Goal: Task Accomplishment & Management: Manage account settings

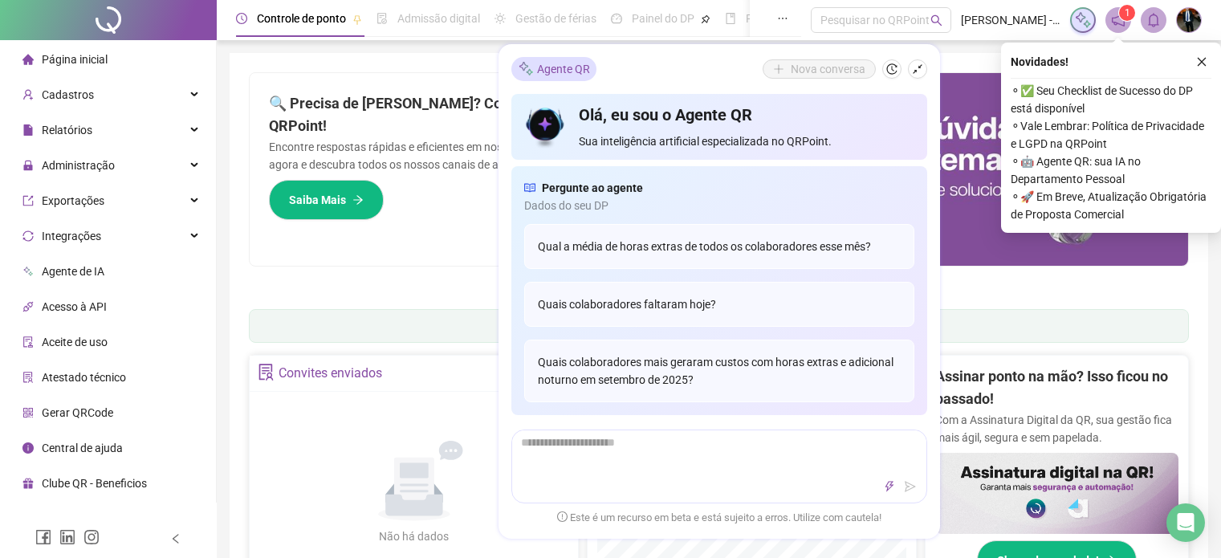
click at [1199, 60] on icon "close" at bounding box center [1202, 62] width 9 height 9
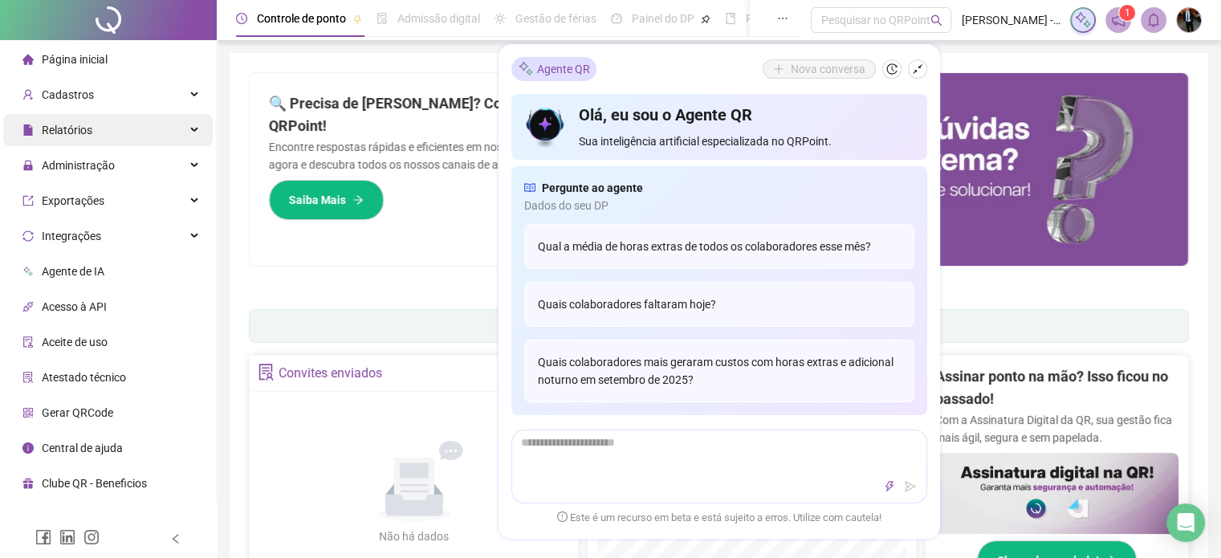
click at [193, 136] on div "Relatórios" at bounding box center [108, 130] width 210 height 32
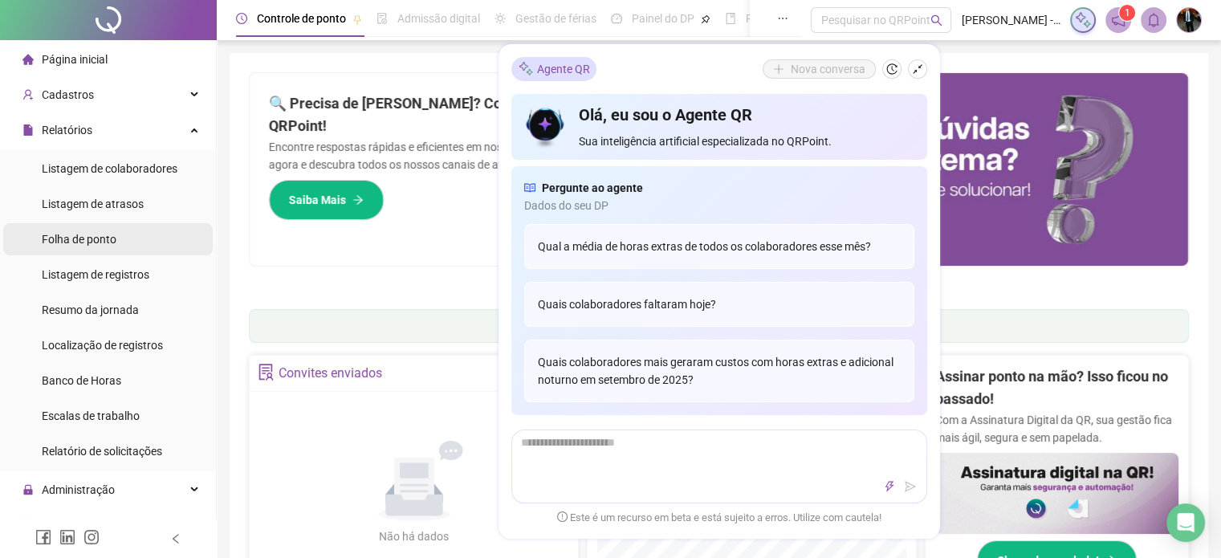
click at [82, 243] on span "Folha de ponto" at bounding box center [79, 239] width 75 height 13
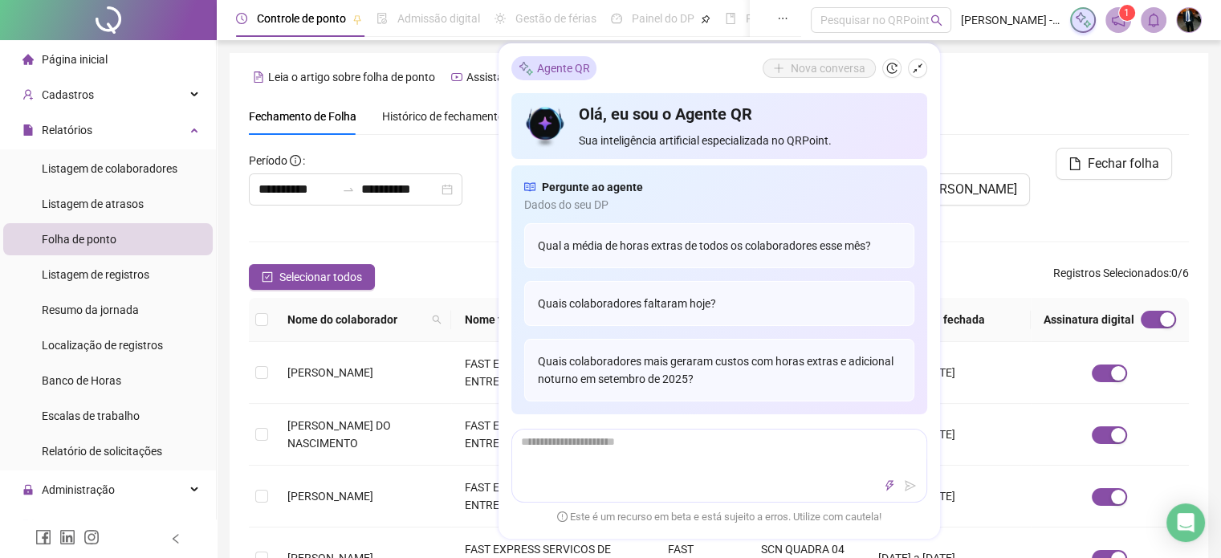
scroll to position [49, 0]
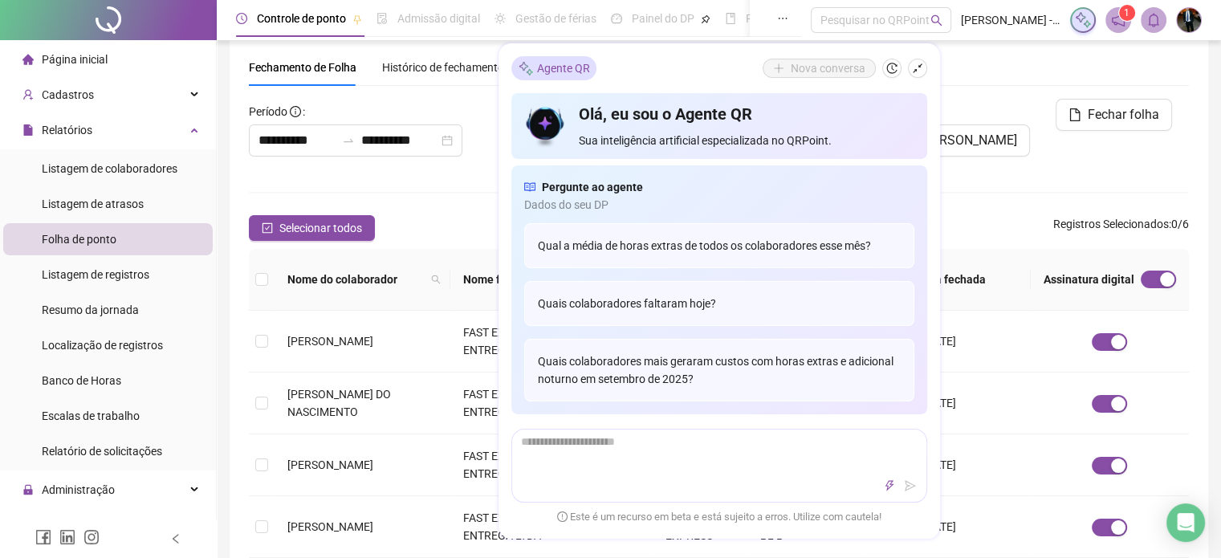
click at [442, 219] on div "Selecionar todos Registros Selecionados : 0 / 6" at bounding box center [719, 228] width 940 height 26
click at [106, 169] on span "Listagem de colaboradores" at bounding box center [110, 168] width 136 height 13
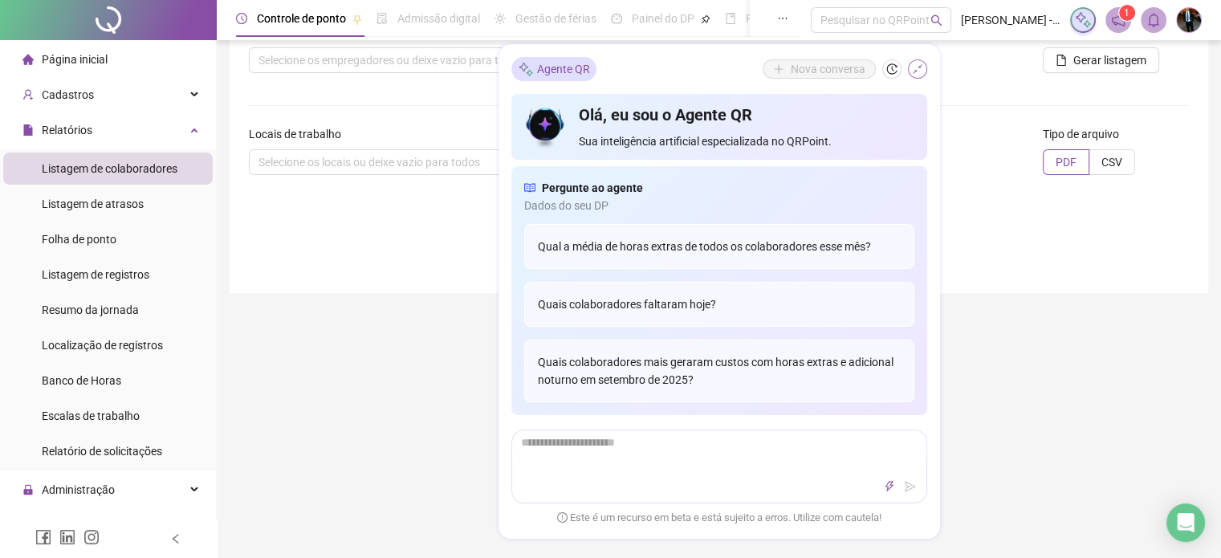
click at [914, 70] on icon "shrink" at bounding box center [917, 68] width 11 height 11
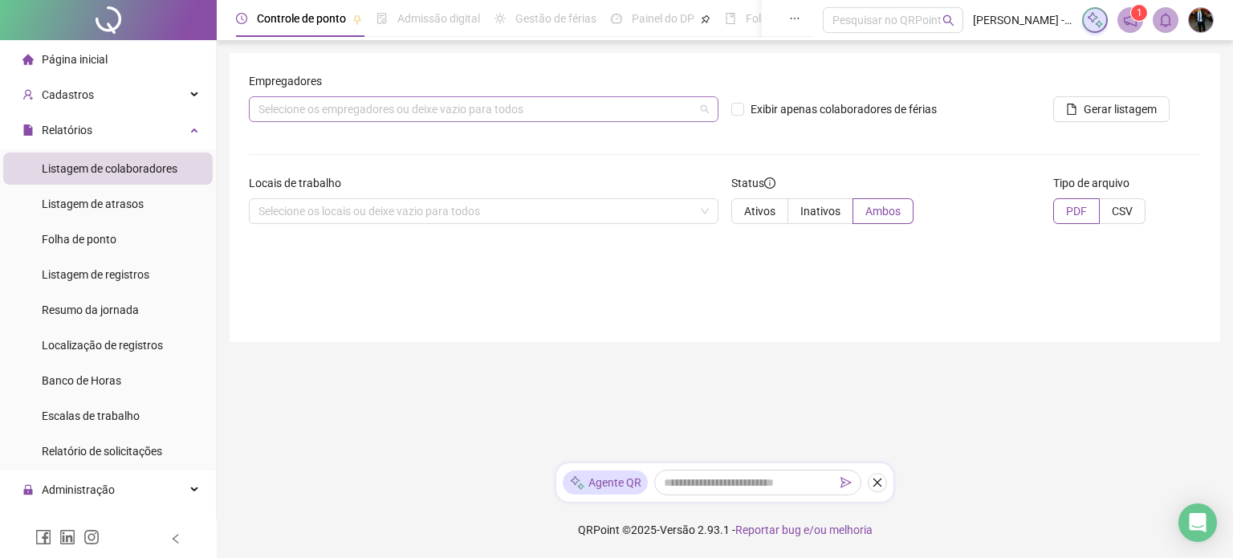
click at [328, 104] on div "Selecione os empregadores ou deixe vazio para todos" at bounding box center [484, 109] width 470 height 26
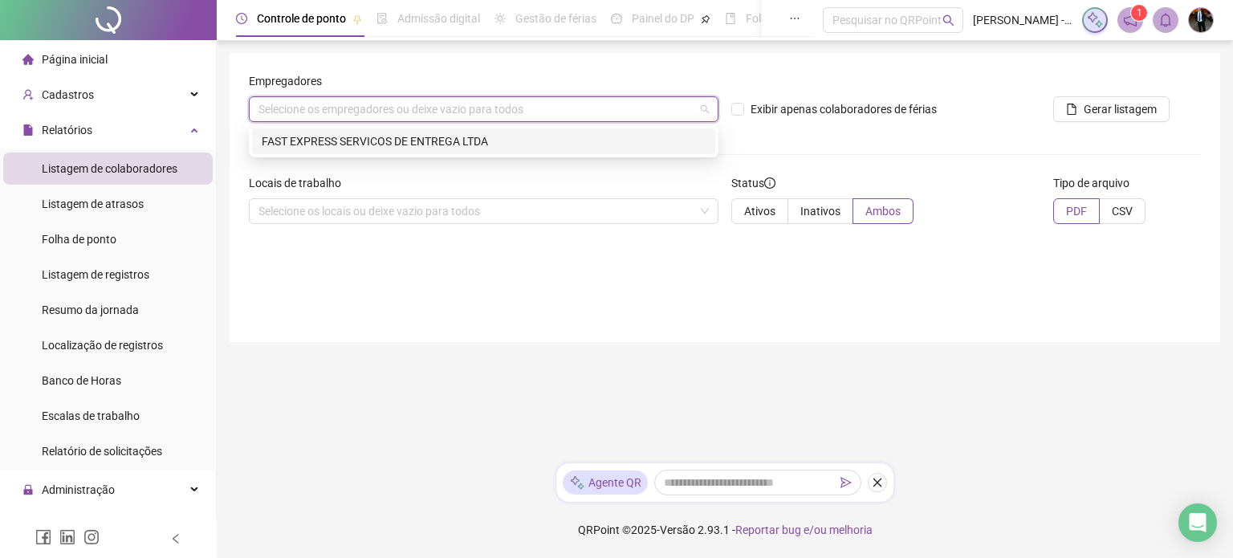
click at [328, 104] on div "Selecione os empregadores ou deixe vazio para todos" at bounding box center [484, 109] width 470 height 26
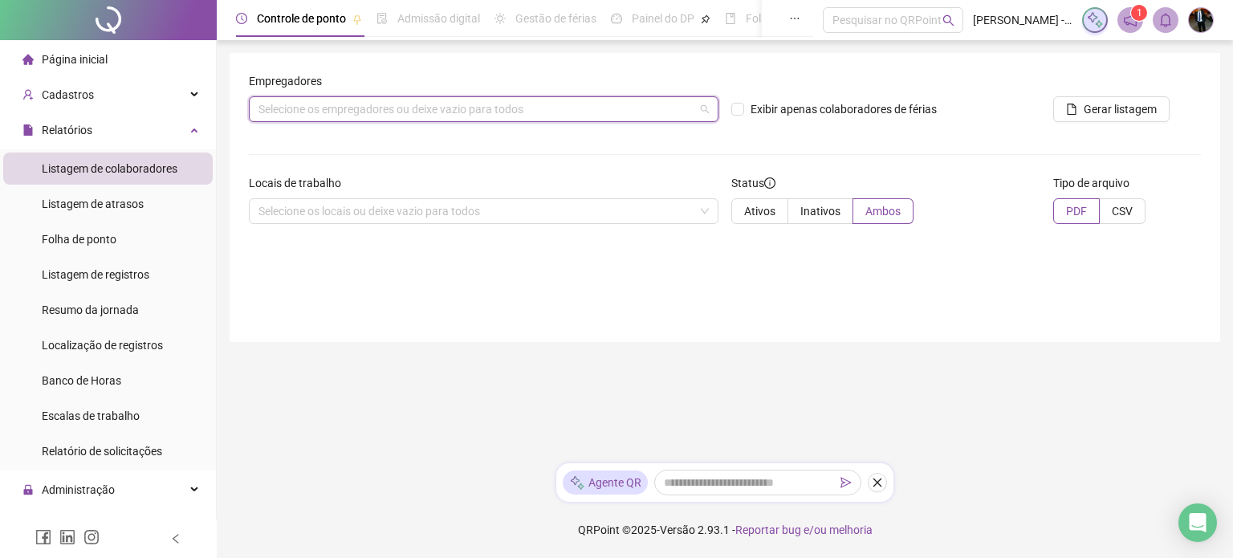
click at [325, 105] on div "Selecione os empregadores ou deixe vazio para todos" at bounding box center [484, 109] width 470 height 26
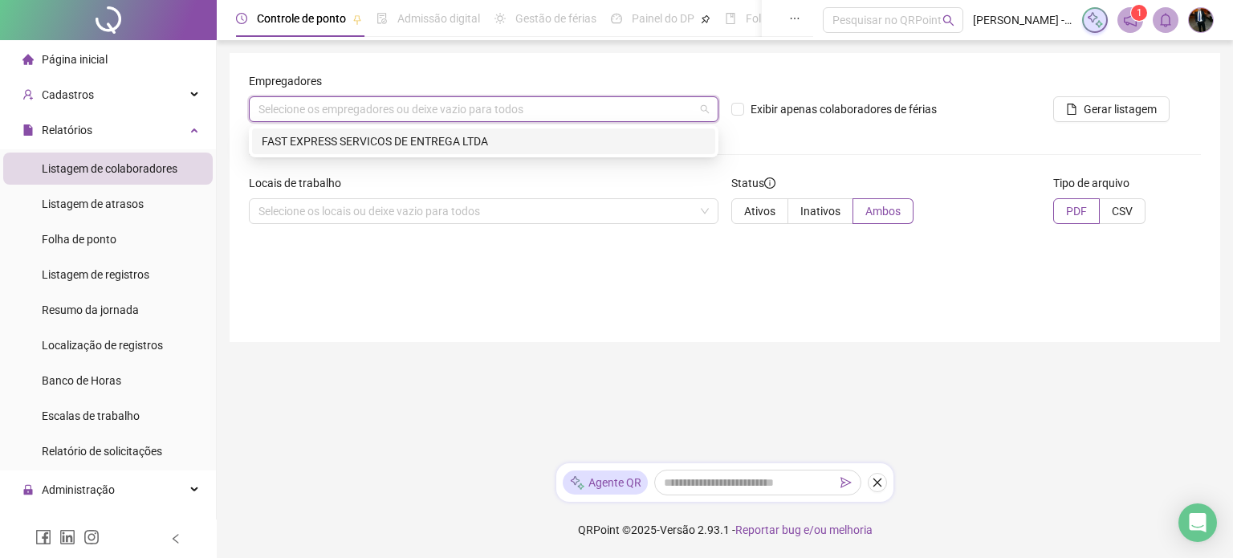
click at [292, 193] on div "Locais de trabalho" at bounding box center [484, 186] width 470 height 24
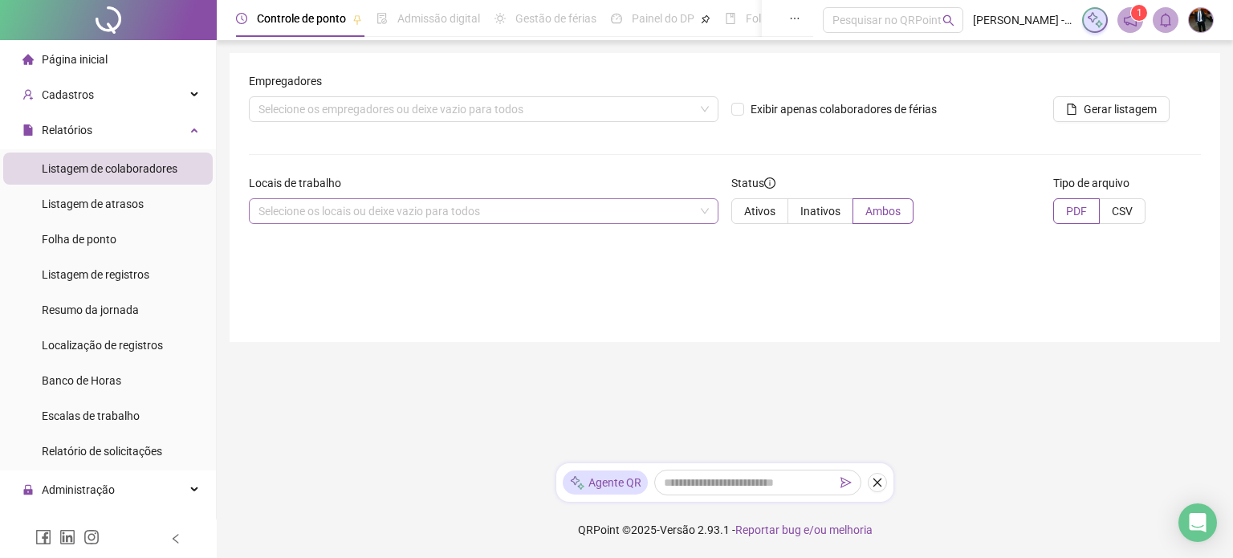
click at [289, 210] on div "Selecione os locais ou deixe vazio para todos" at bounding box center [484, 211] width 470 height 26
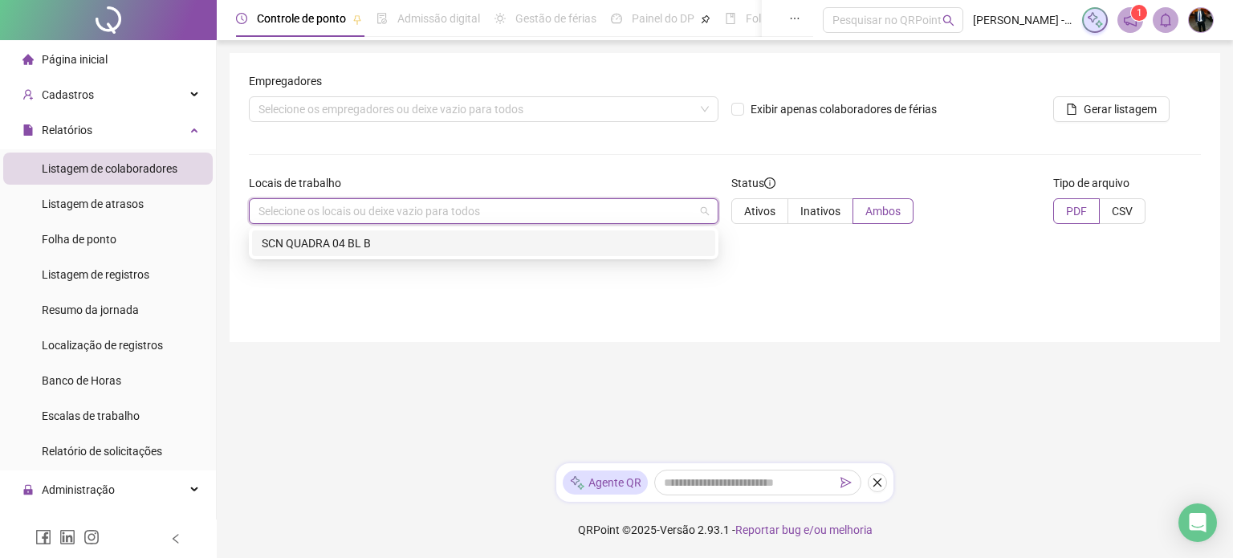
click at [289, 210] on div "Selecione os locais ou deixe vazio para todos" at bounding box center [484, 211] width 470 height 26
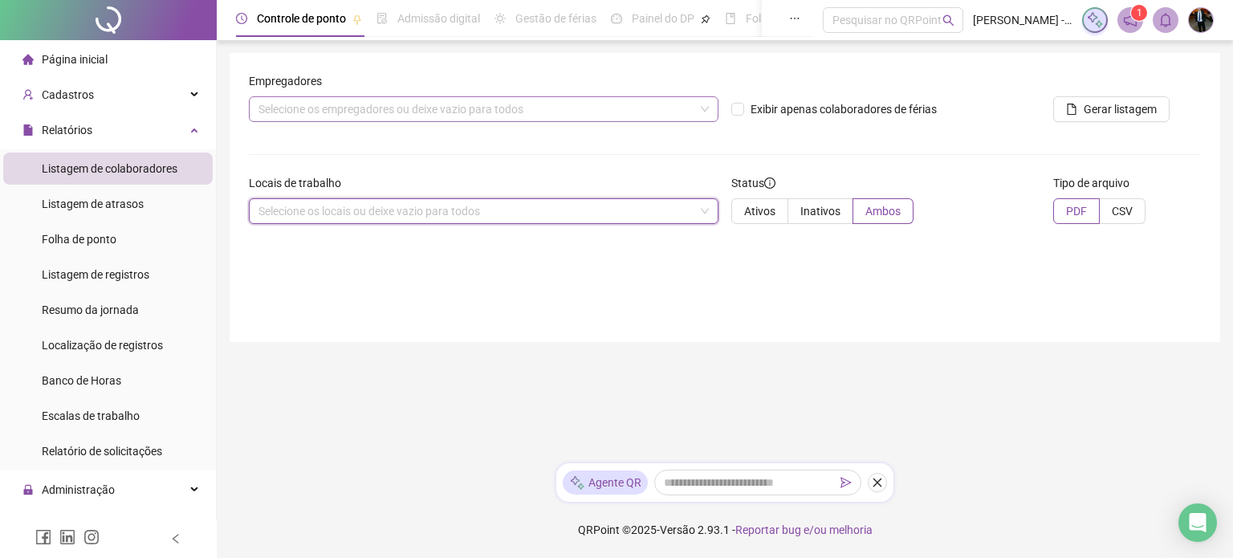
click at [318, 107] on div "Selecione os empregadores ou deixe vazio para todos" at bounding box center [484, 109] width 470 height 26
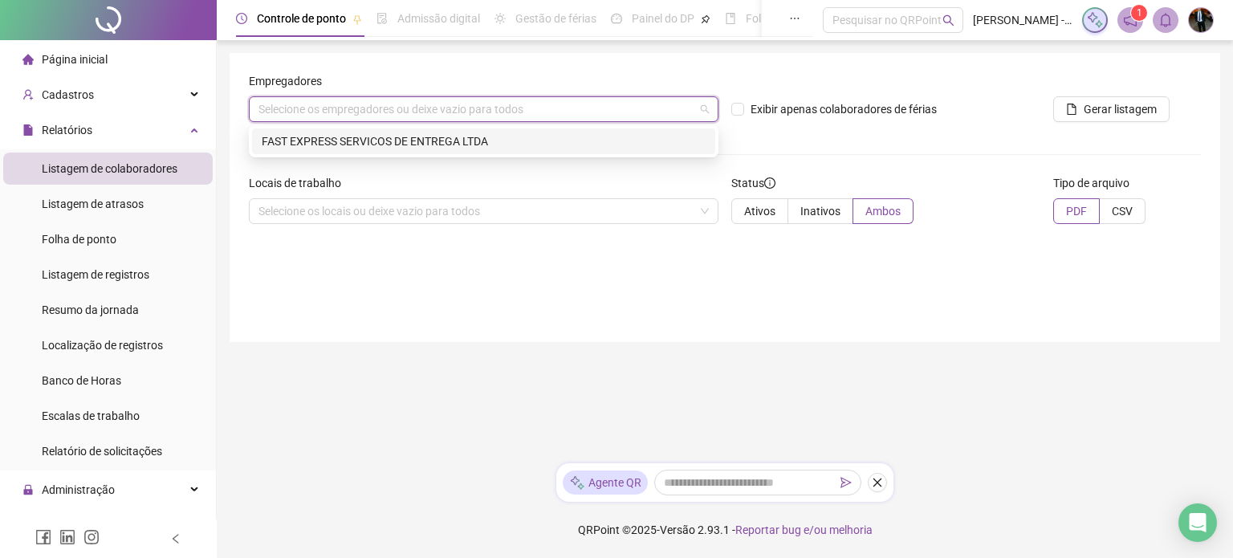
click at [314, 142] on div "FAST EXPRESS SERVICOS DE ENTREGA LTDA" at bounding box center [484, 141] width 444 height 18
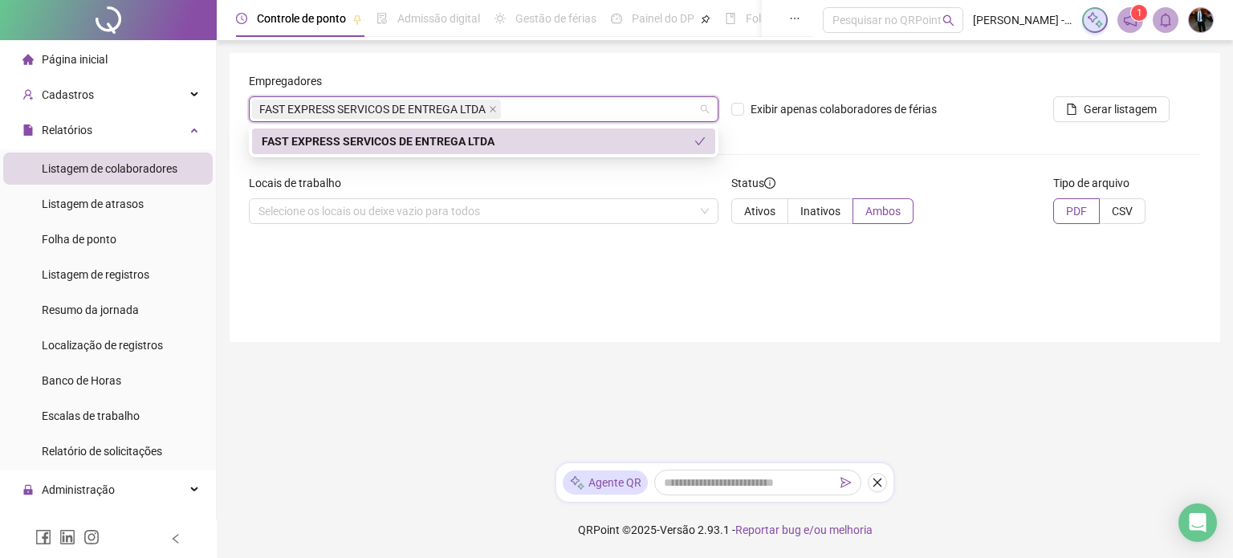
click at [338, 147] on div "FAST EXPRESS SERVICOS DE ENTREGA LTDA" at bounding box center [478, 141] width 433 height 18
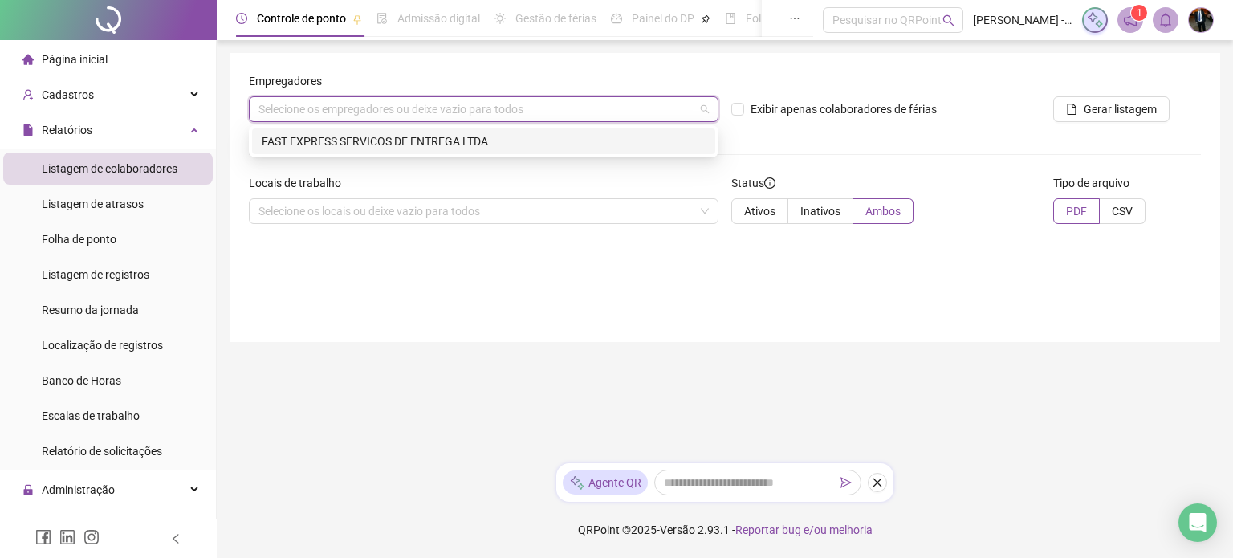
click at [337, 194] on div "Locais de trabalho" at bounding box center [484, 186] width 470 height 24
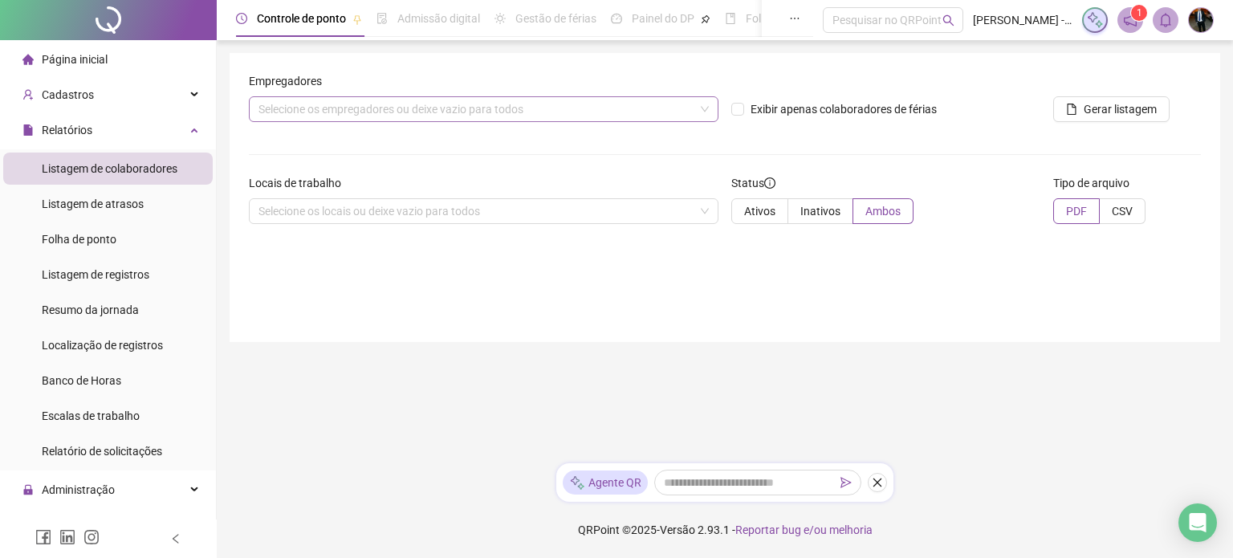
click at [315, 115] on div "Selecione os empregadores ou deixe vazio para todos" at bounding box center [484, 109] width 470 height 26
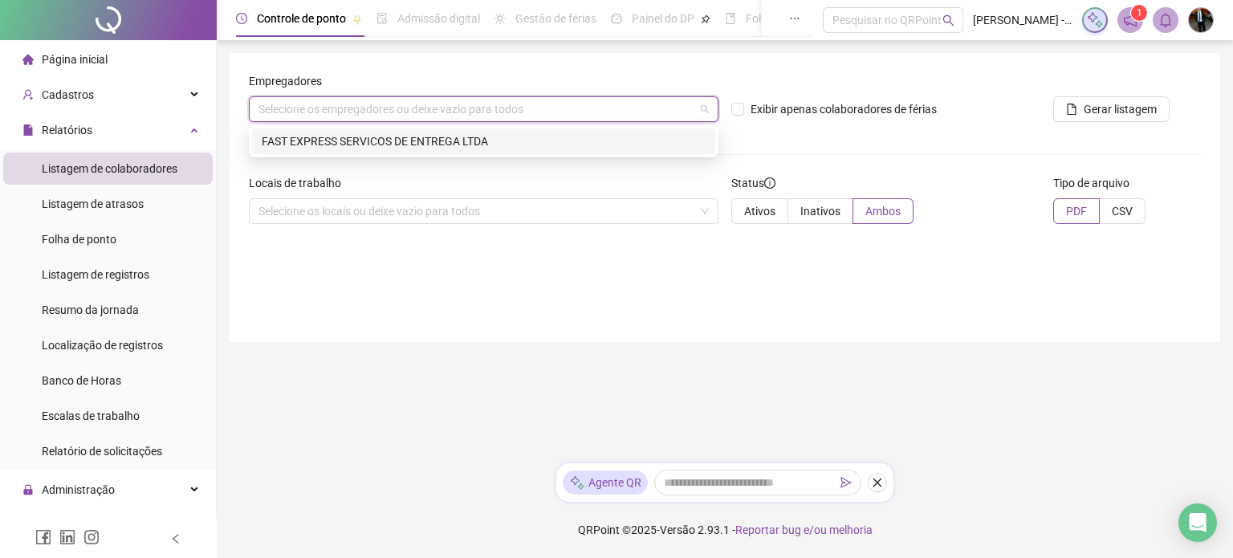
click at [356, 140] on div "FAST EXPRESS SERVICOS DE ENTREGA LTDA" at bounding box center [484, 141] width 444 height 18
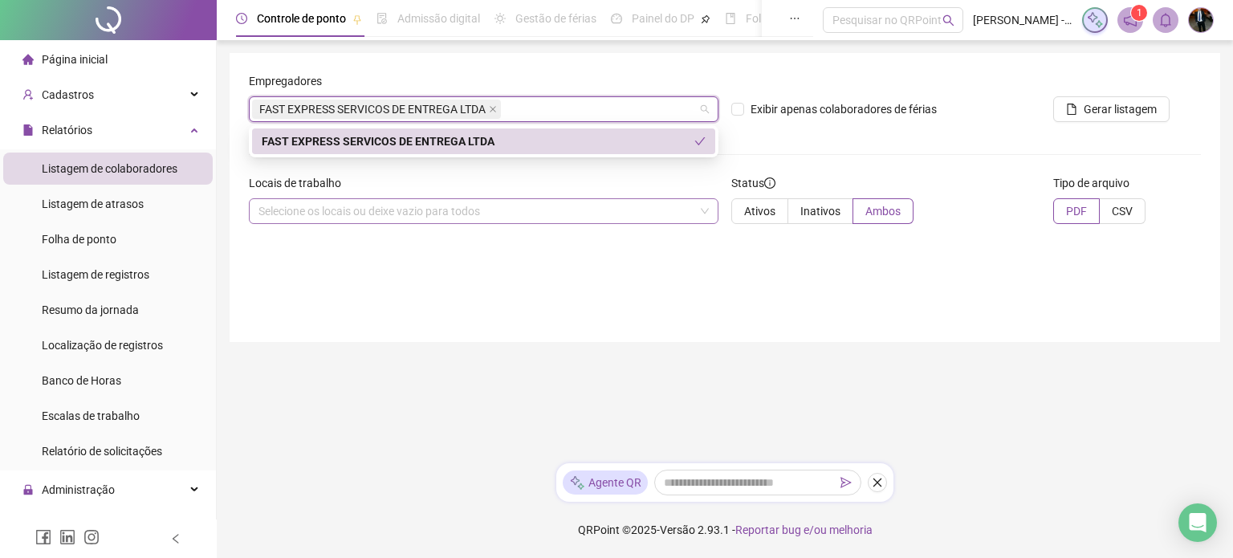
click at [445, 215] on div "Selecione os locais ou deixe vazio para todos" at bounding box center [484, 211] width 470 height 26
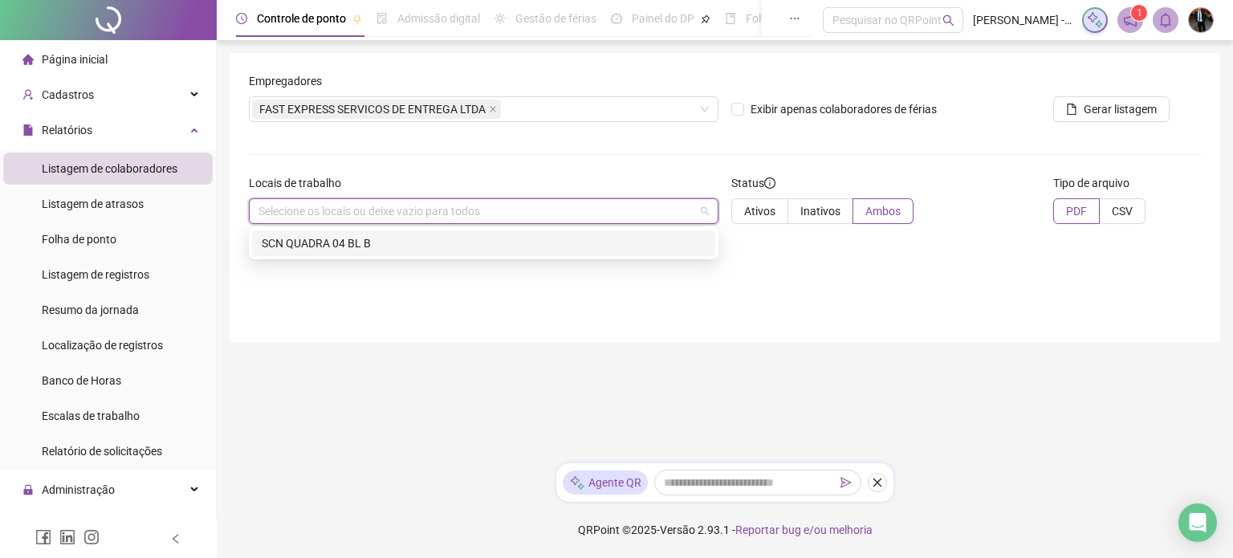
click at [332, 247] on div "SCN QUADRA 04 BL B" at bounding box center [484, 243] width 444 height 18
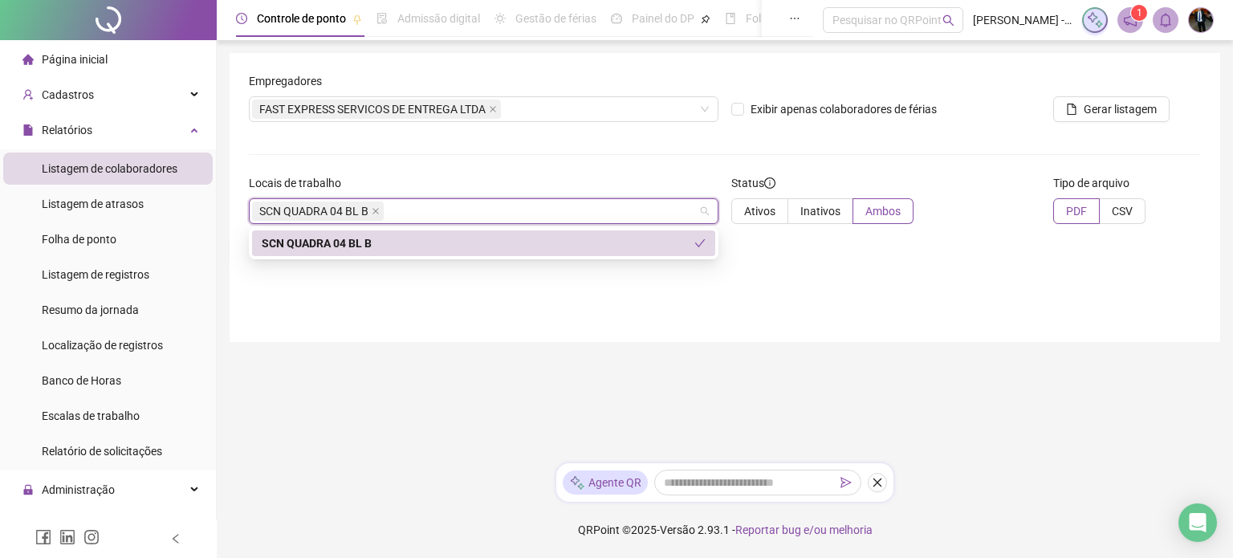
click at [461, 280] on div "Empregadores FAST EXPRESS SERVICOS DE ENTREGA LTDA Exibir apenas colaboradores …" at bounding box center [725, 197] width 991 height 289
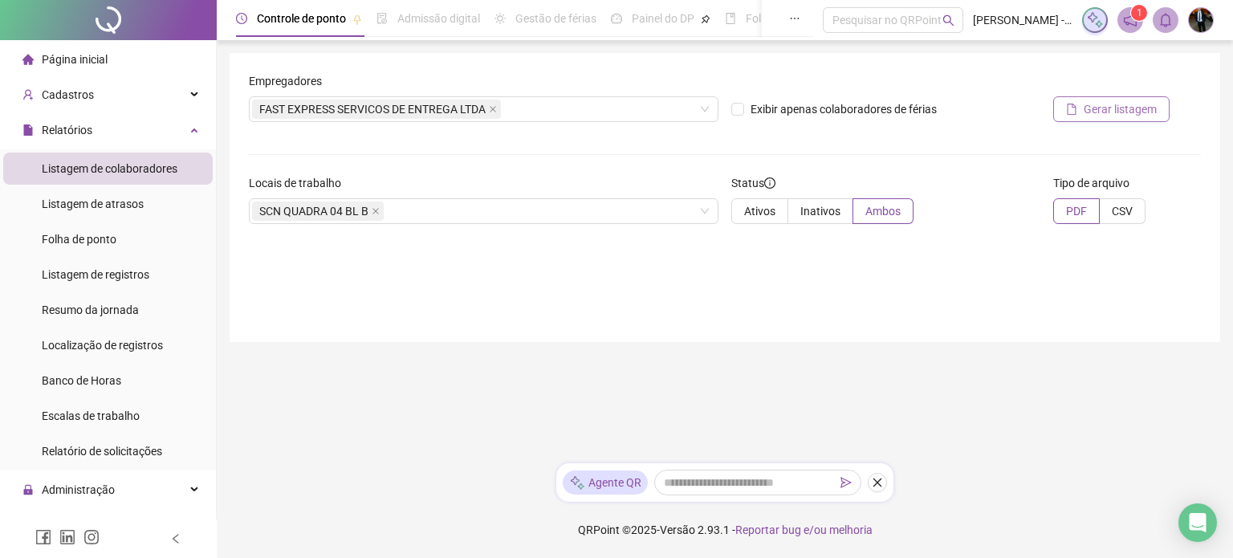
click at [1077, 112] on button "Gerar listagem" at bounding box center [1111, 109] width 116 height 26
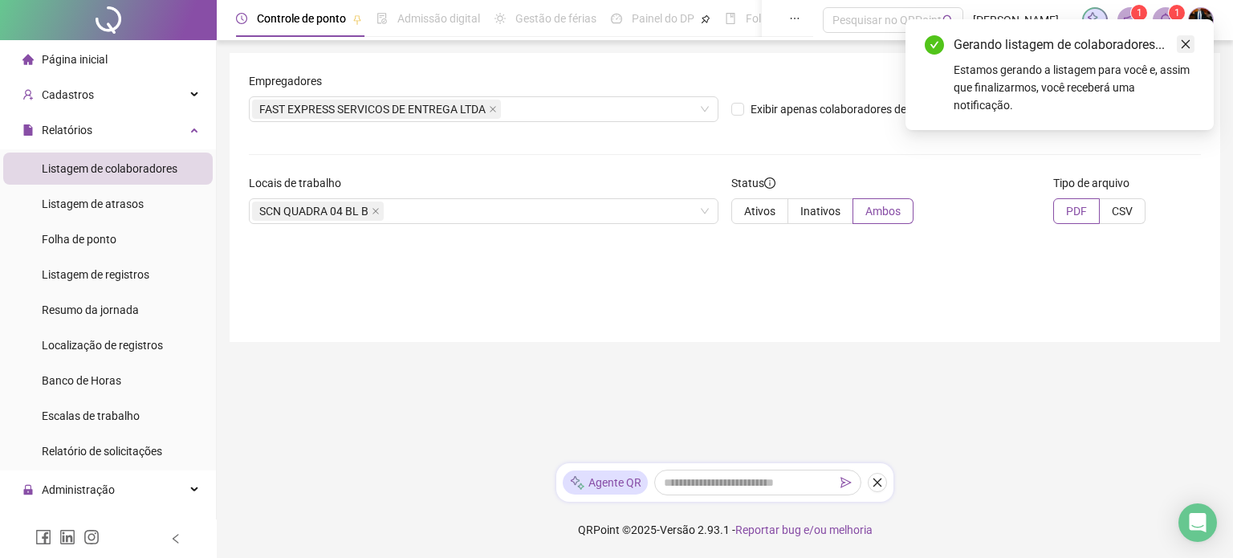
click at [1181, 41] on icon "close" at bounding box center [1185, 44] width 11 height 11
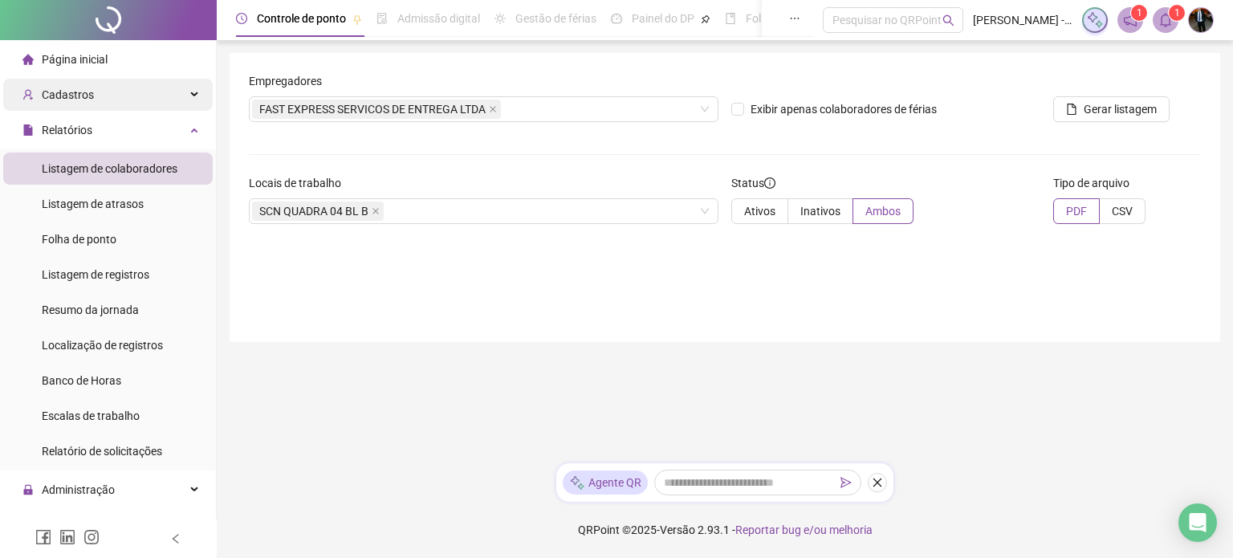
click at [141, 100] on div "Cadastros" at bounding box center [108, 95] width 210 height 32
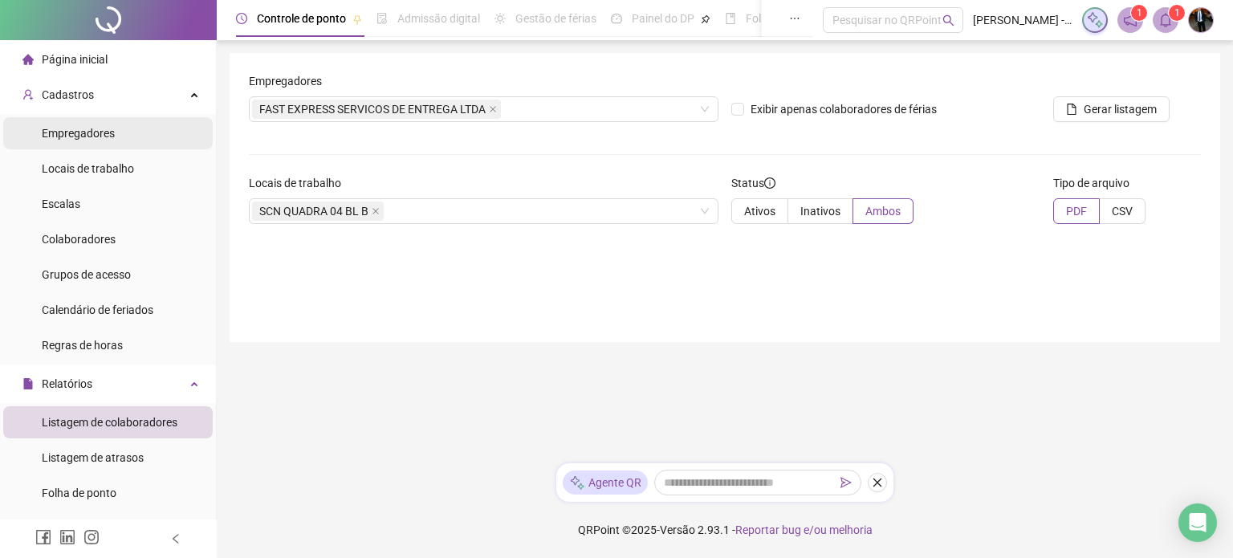
click at [98, 129] on span "Empregadores" at bounding box center [78, 133] width 73 height 13
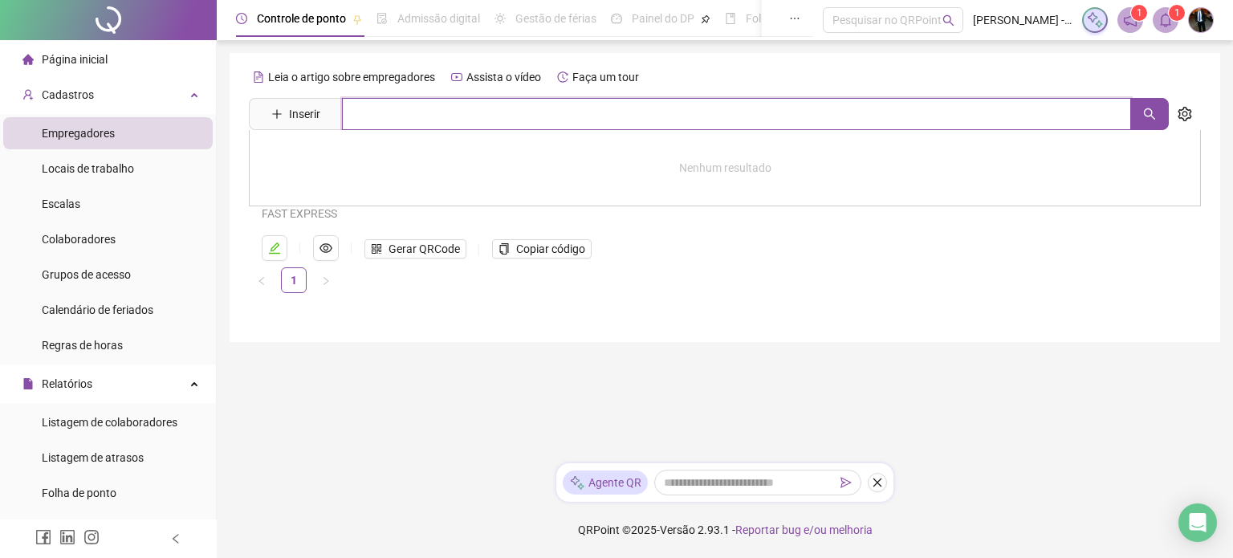
click at [385, 108] on input "text" at bounding box center [736, 114] width 789 height 32
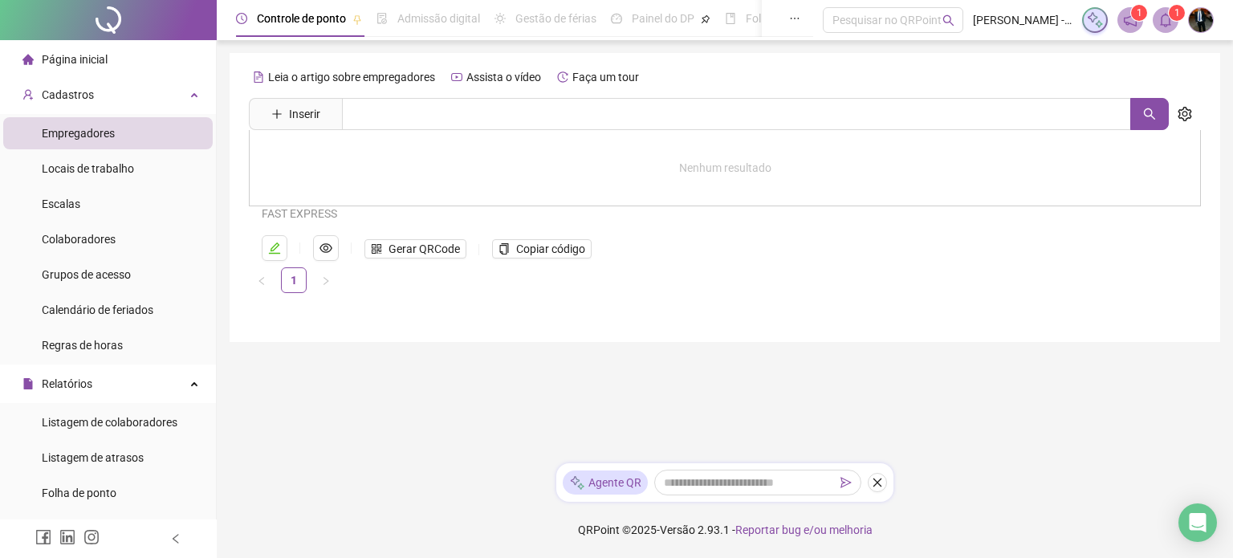
click at [811, 281] on ul "1" at bounding box center [725, 280] width 952 height 26
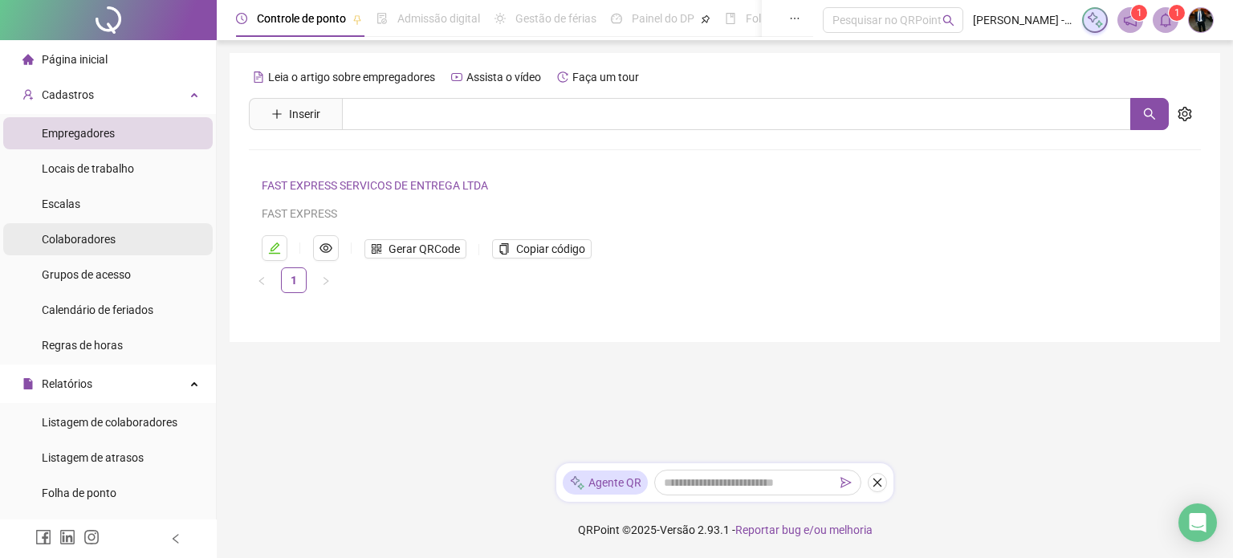
click at [87, 234] on span "Colaboradores" at bounding box center [79, 239] width 74 height 13
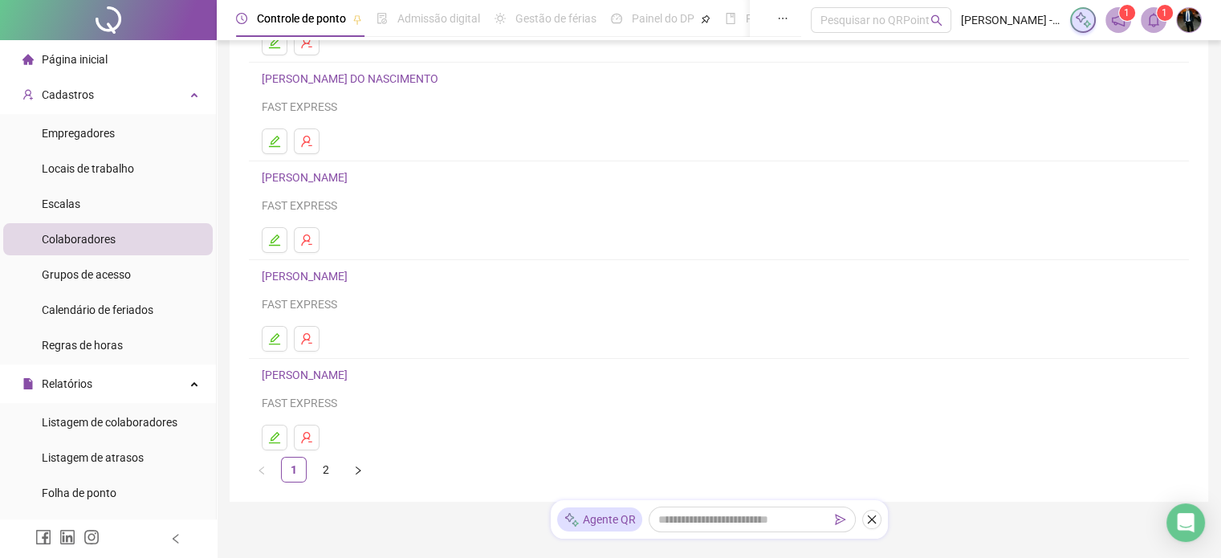
scroll to position [241, 0]
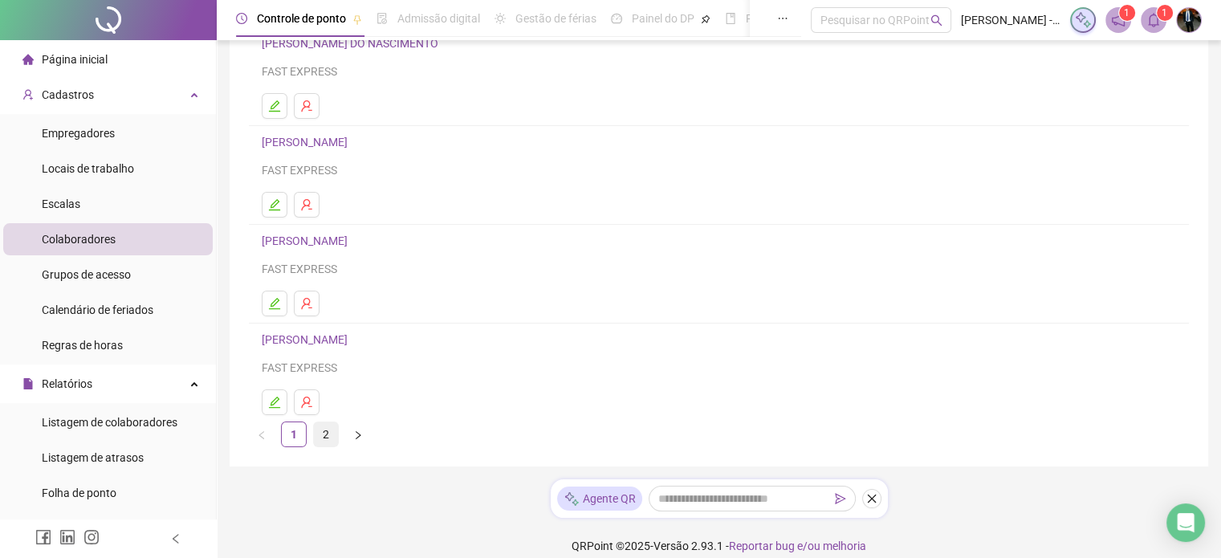
click at [327, 435] on link "2" at bounding box center [326, 434] width 24 height 24
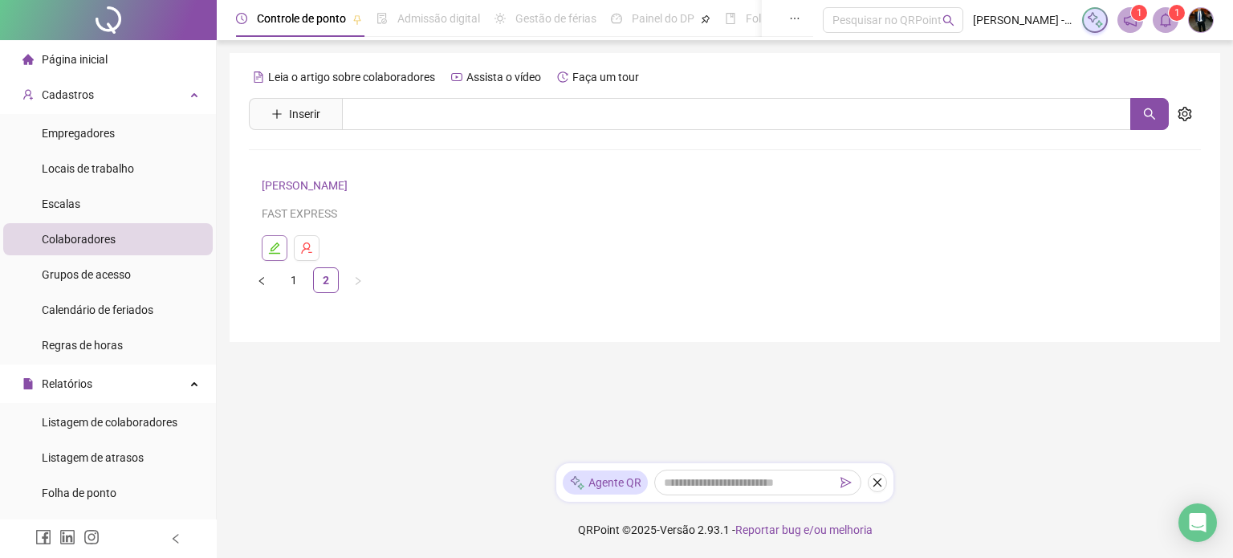
click at [269, 243] on icon "edit" at bounding box center [274, 248] width 13 height 13
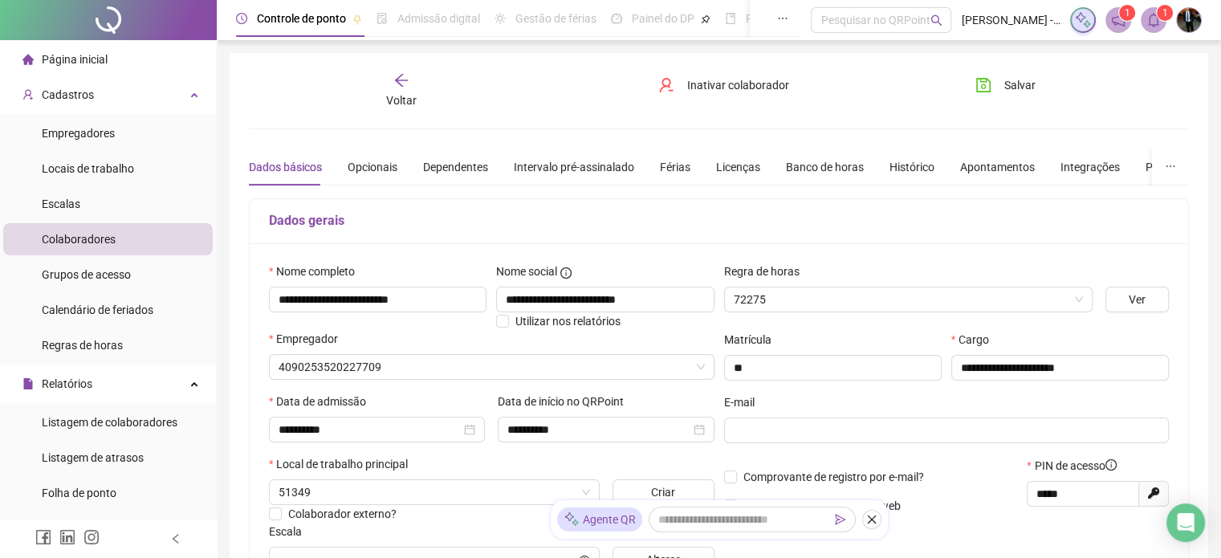
type input "**********"
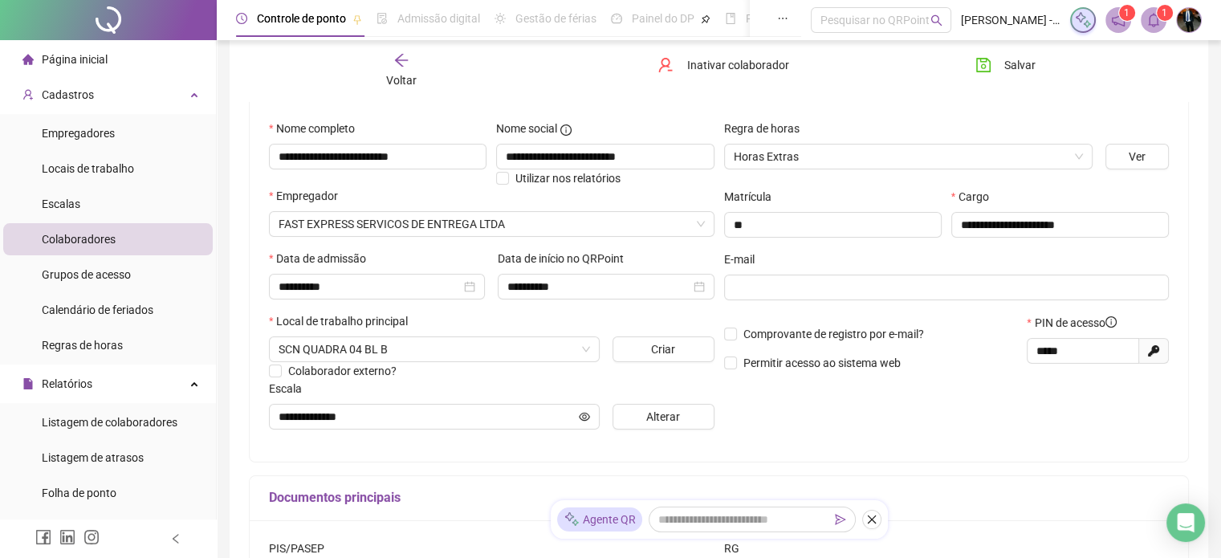
scroll to position [161, 0]
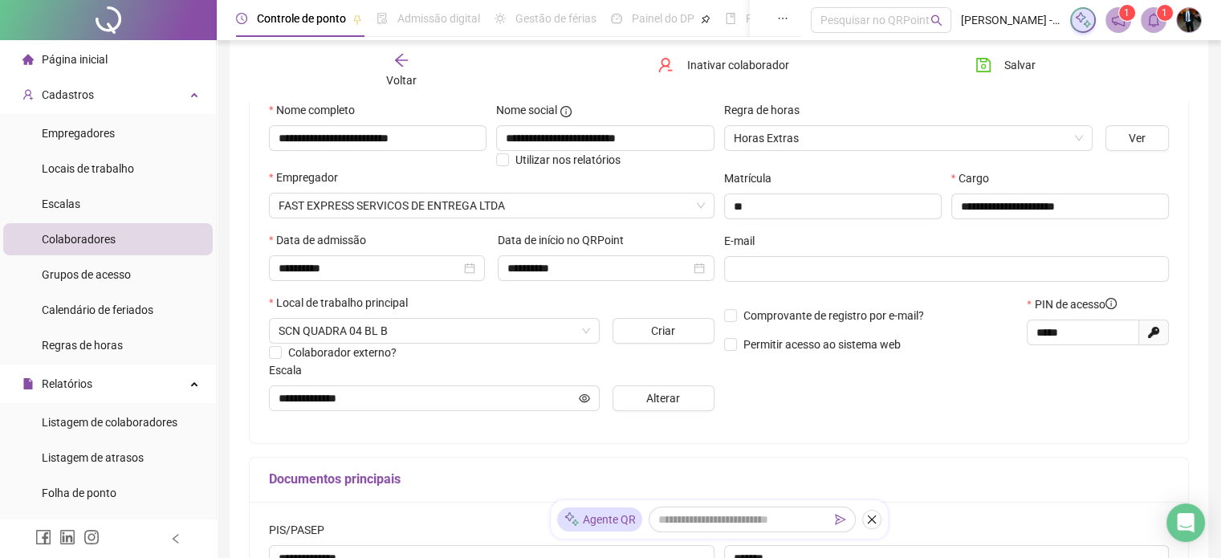
click at [1153, 332] on icon at bounding box center [1153, 332] width 11 height 11
type input "*****"
click at [1089, 333] on input "*****" at bounding box center [1081, 333] width 90 height 18
drag, startPoint x: 1041, startPoint y: 340, endPoint x: 1027, endPoint y: 341, distance: 14.5
click at [1027, 341] on span "*****" at bounding box center [1083, 333] width 112 height 26
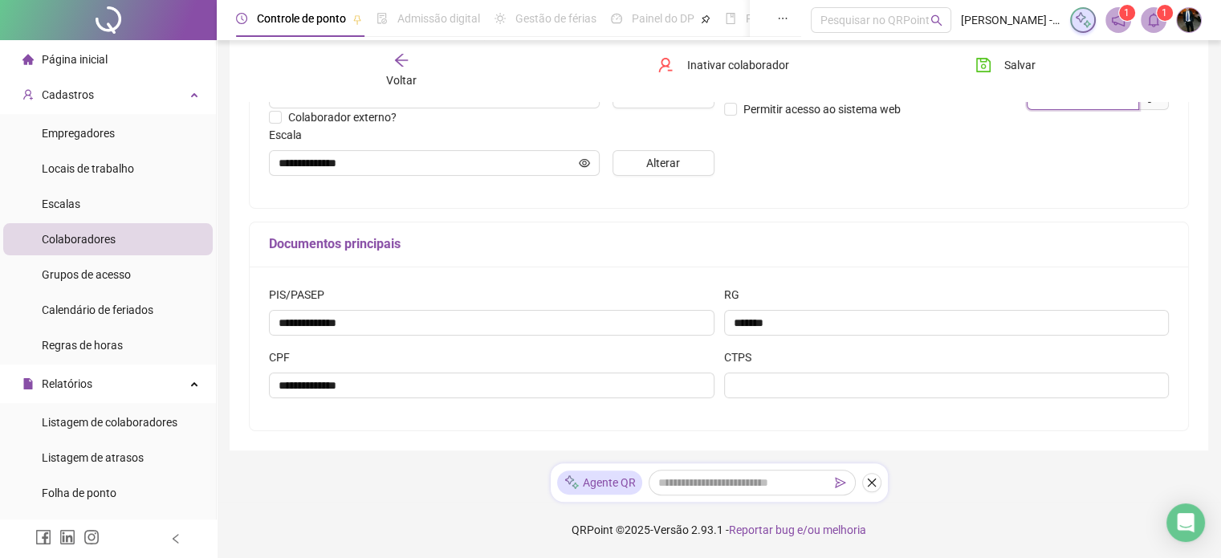
scroll to position [75, 0]
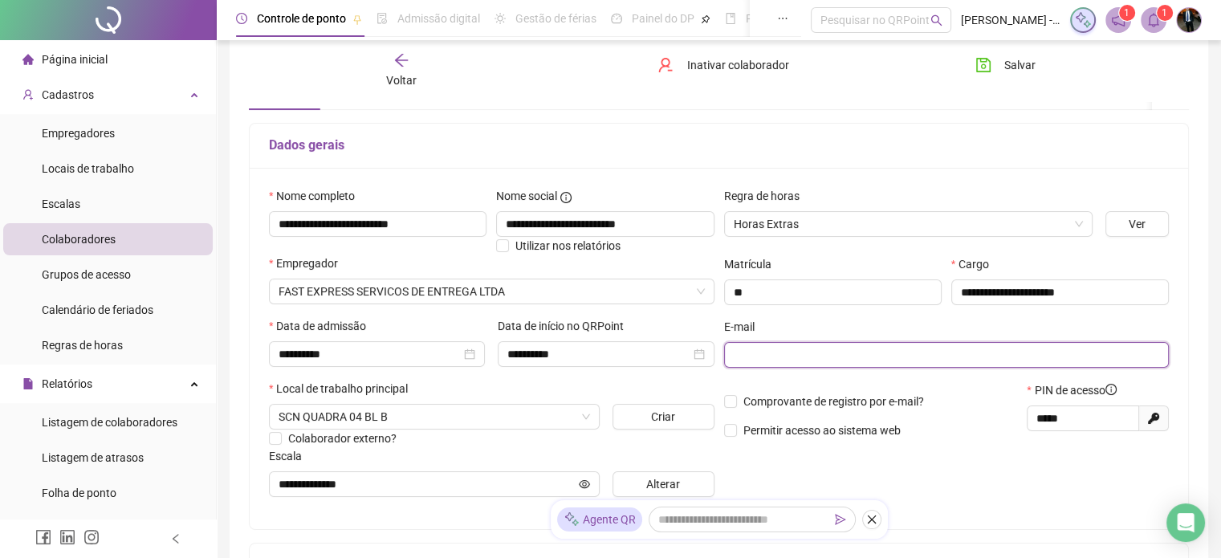
click at [739, 351] on input "text" at bounding box center [945, 355] width 423 height 18
type input "**********"
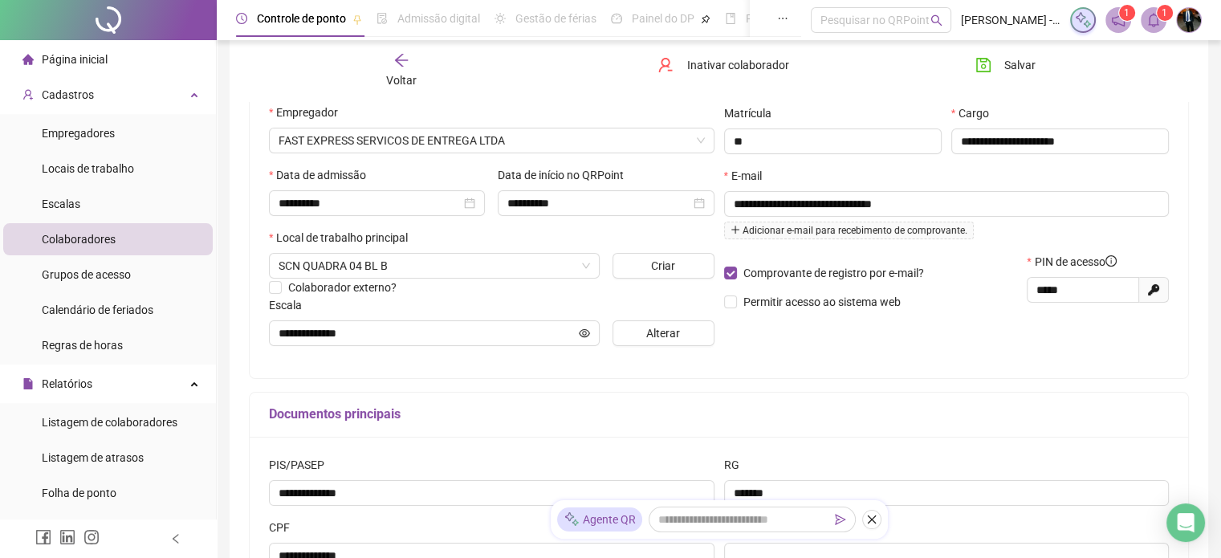
scroll to position [235, 0]
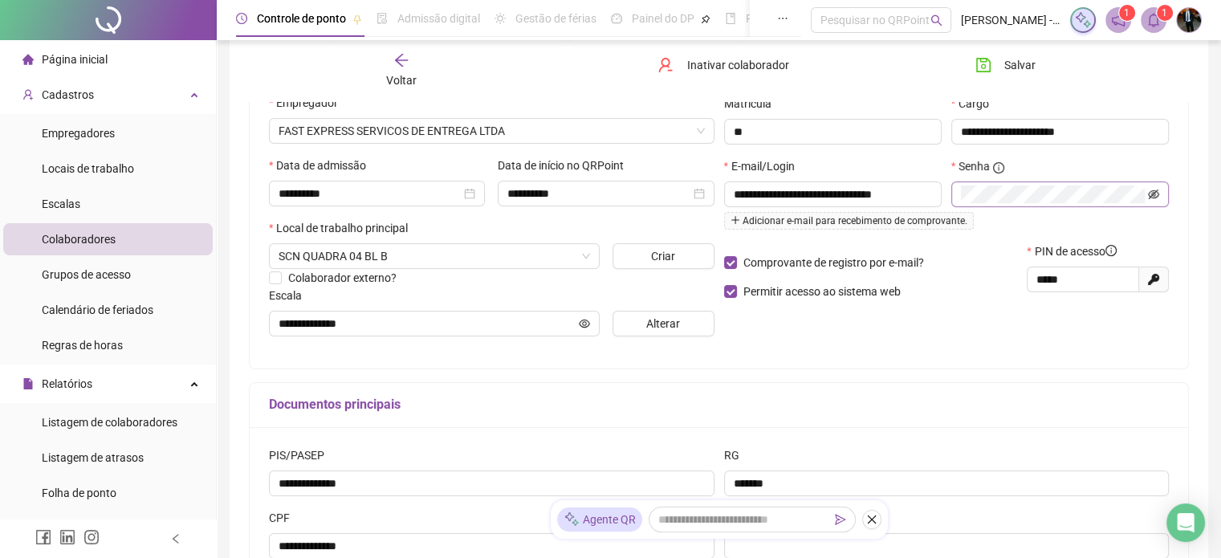
click at [1158, 193] on icon "eye-invisible" at bounding box center [1154, 194] width 11 height 10
click at [1158, 193] on icon "eye" at bounding box center [1154, 194] width 11 height 8
click at [1158, 193] on icon "eye-invisible" at bounding box center [1154, 194] width 11 height 10
click at [1158, 193] on icon "eye" at bounding box center [1154, 194] width 11 height 8
click at [1150, 190] on icon "eye-invisible" at bounding box center [1153, 194] width 11 height 11
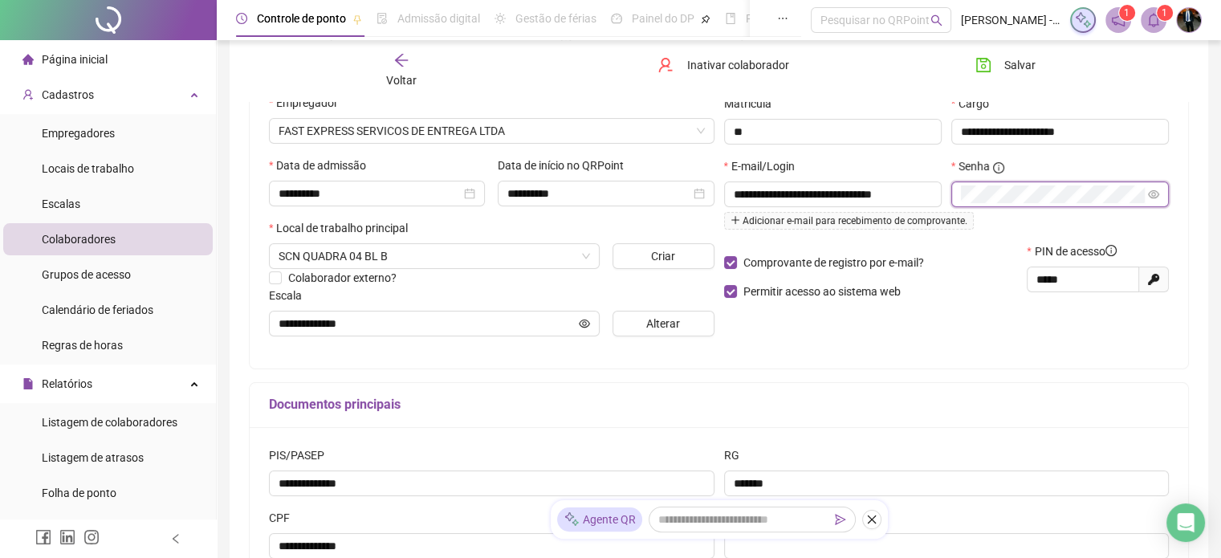
click at [1150, 190] on icon "eye" at bounding box center [1153, 194] width 11 height 11
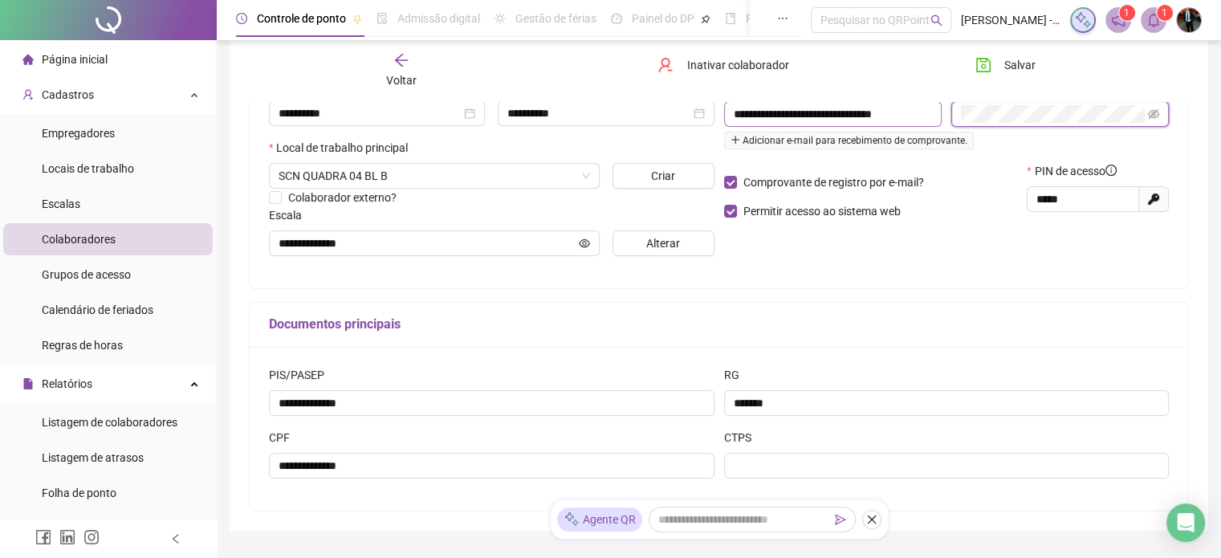
click at [928, 115] on div "**********" at bounding box center [946, 119] width 455 height 85
click at [933, 115] on div "**********" at bounding box center [946, 119] width 455 height 85
click at [869, 272] on div "**********" at bounding box center [719, 107] width 938 height 361
click at [999, 62] on button "Salvar" at bounding box center [1005, 65] width 84 height 26
